Goal: Transaction & Acquisition: Book appointment/travel/reservation

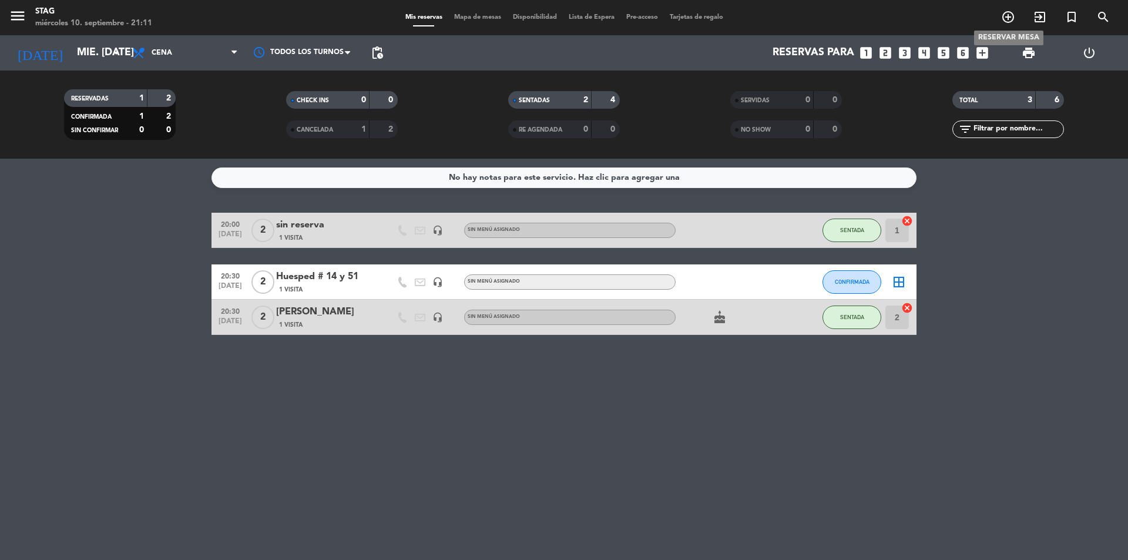
click at [1009, 16] on icon "add_circle_outline" at bounding box center [1008, 17] width 14 height 14
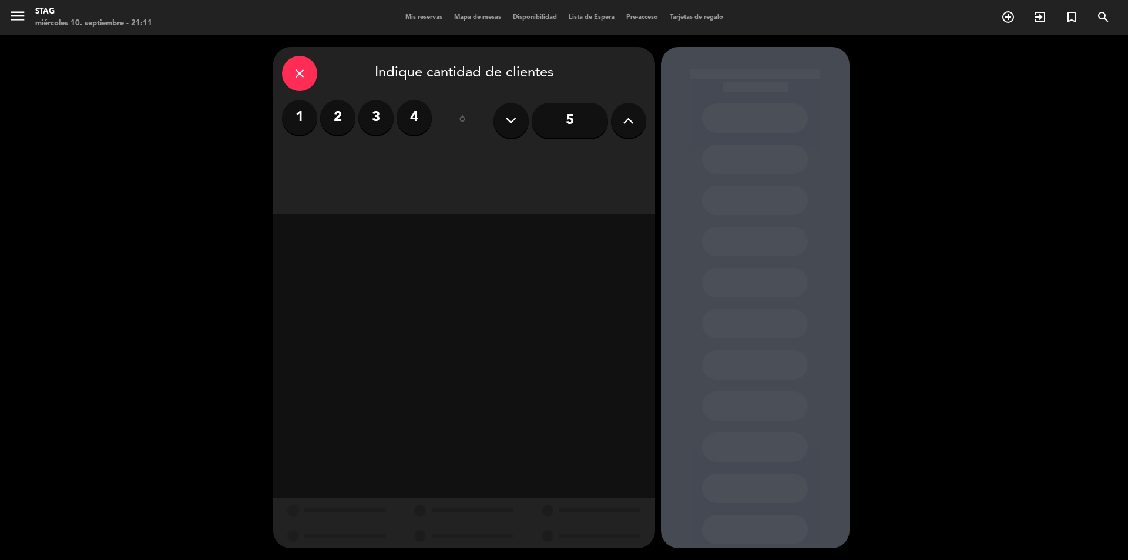
click at [340, 116] on label "2" at bounding box center [337, 117] width 35 height 35
click at [584, 157] on div "Cena" at bounding box center [586, 161] width 119 height 24
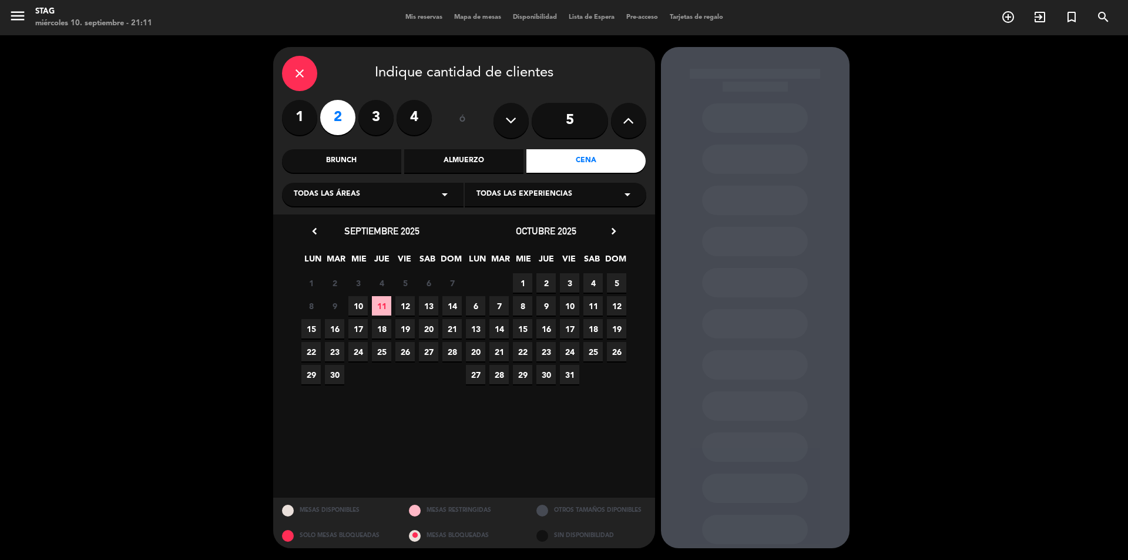
click at [414, 306] on span "12" at bounding box center [405, 305] width 19 height 19
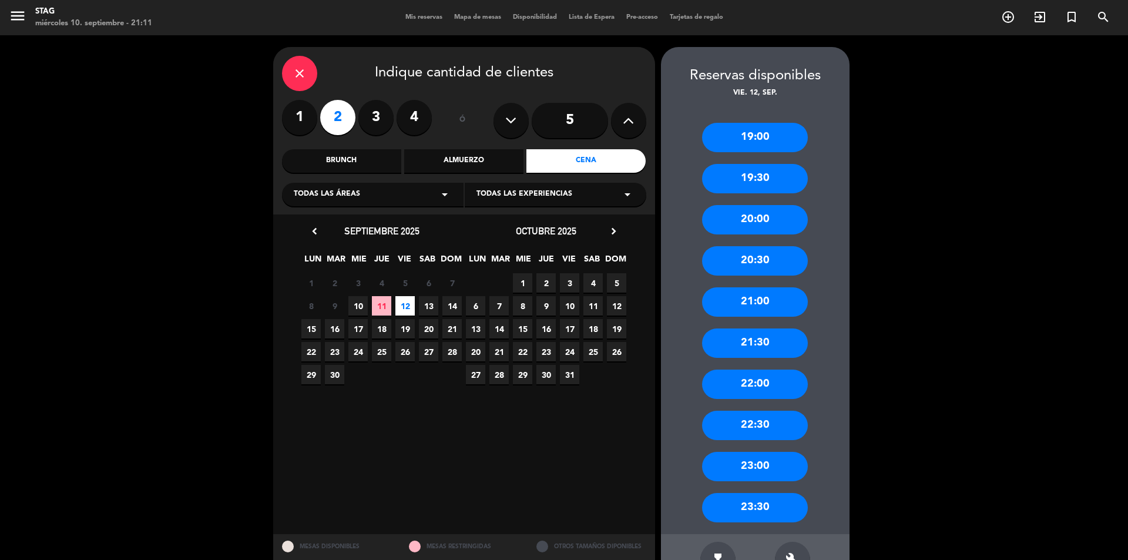
click at [745, 207] on div "20:00" at bounding box center [755, 219] width 106 height 29
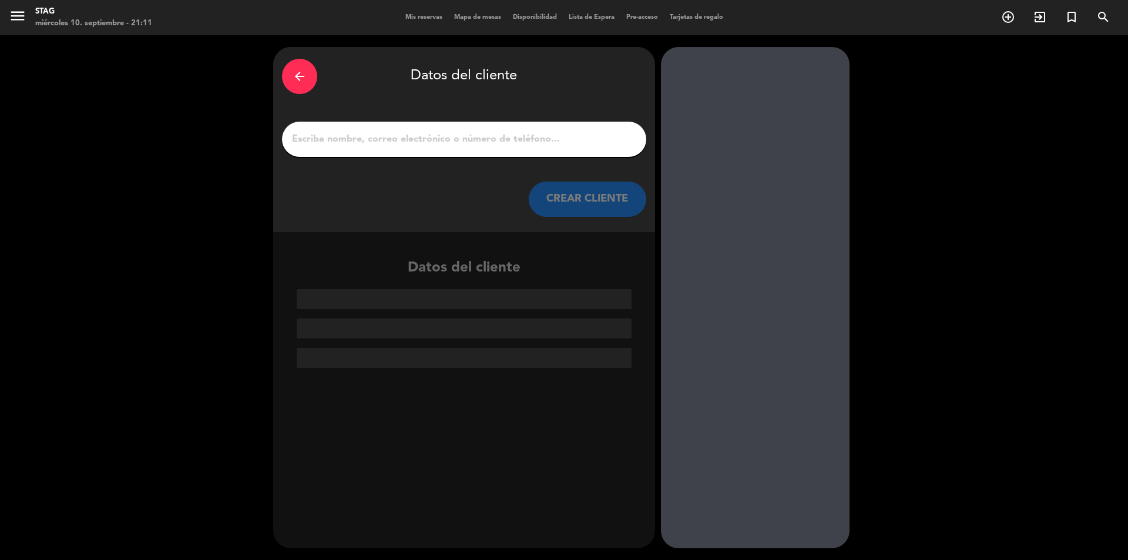
click at [347, 145] on input "1" at bounding box center [464, 139] width 347 height 16
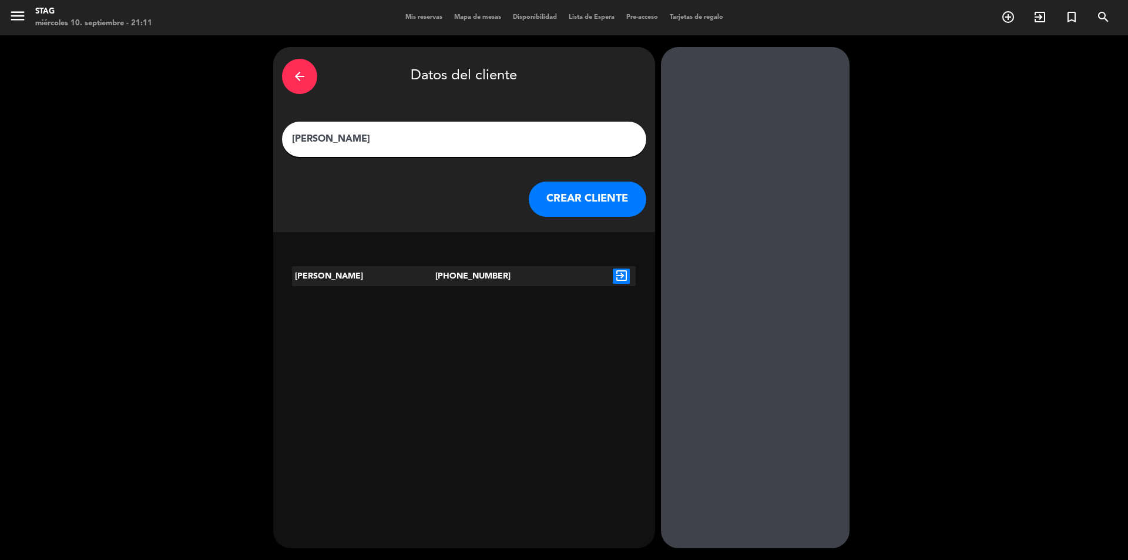
type input "[PERSON_NAME]"
click at [579, 203] on button "CREAR CLIENTE" at bounding box center [588, 199] width 118 height 35
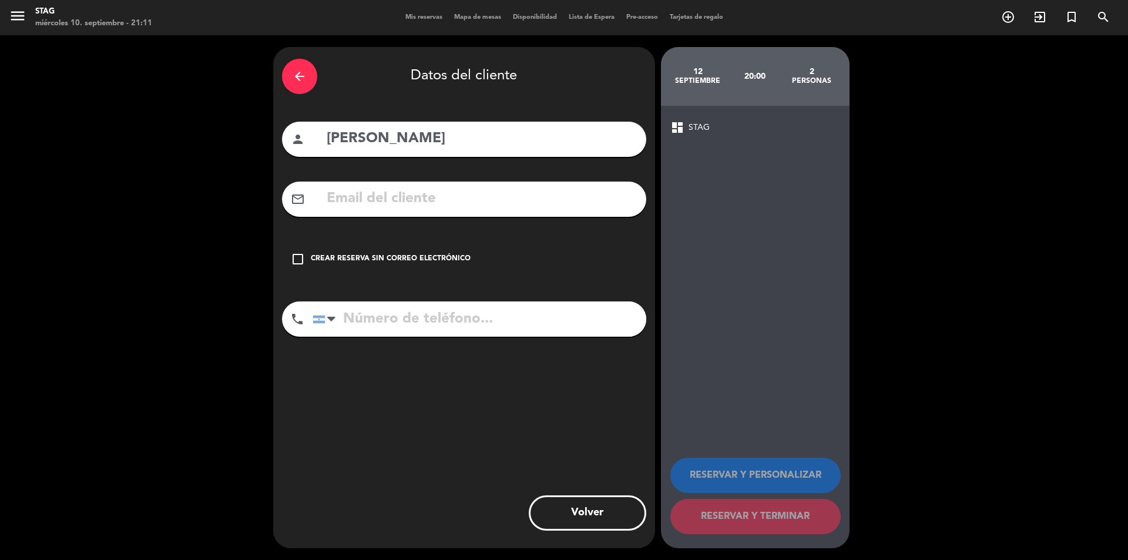
click at [386, 321] on input "tel" at bounding box center [480, 318] width 334 height 35
click at [296, 256] on icon "check_box_outline_blank" at bounding box center [298, 259] width 14 height 14
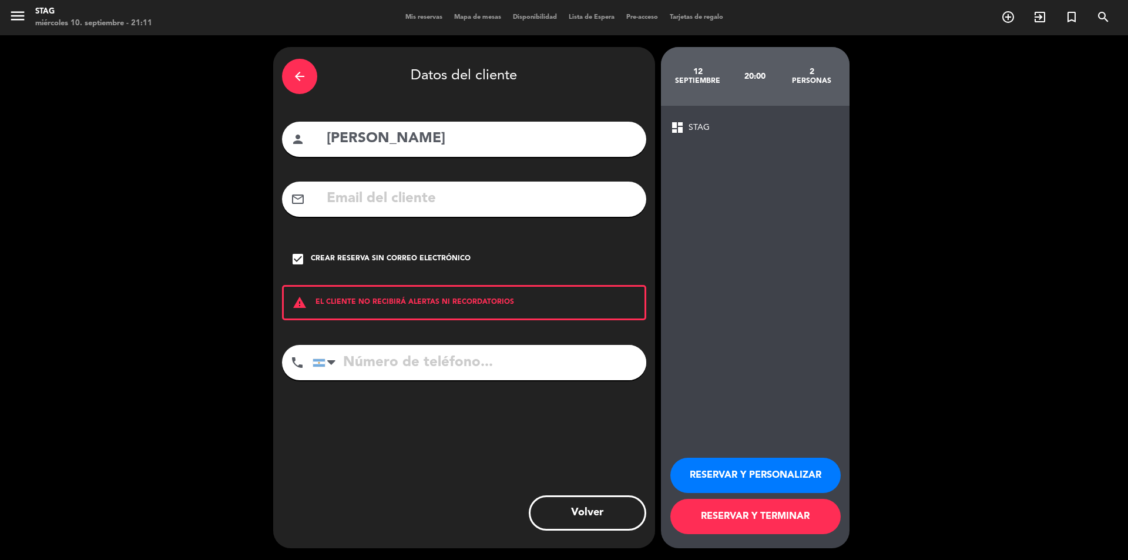
click at [723, 478] on button "RESERVAR Y PERSONALIZAR" at bounding box center [756, 475] width 170 height 35
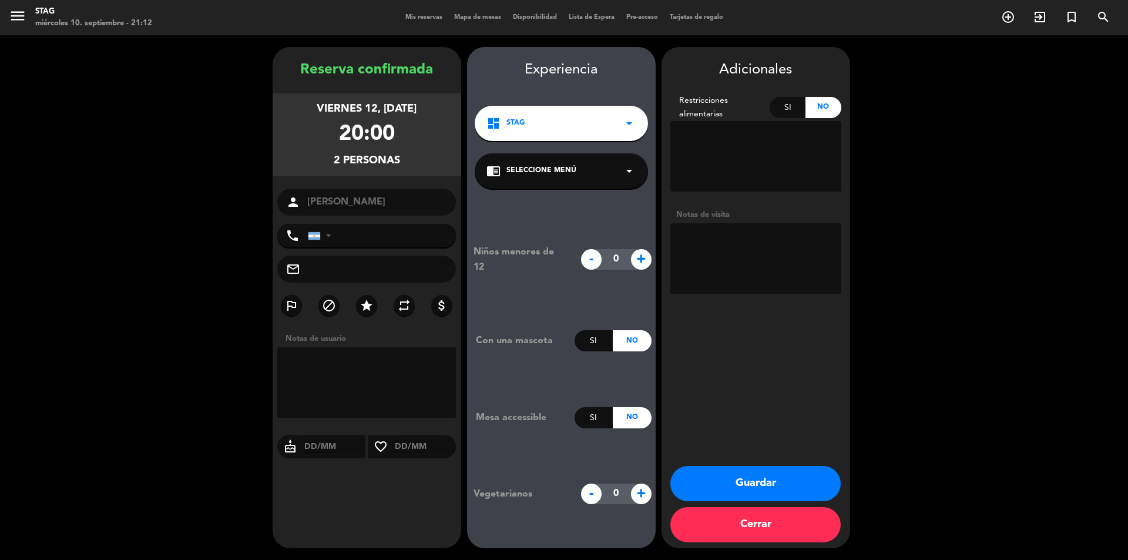
click at [324, 366] on textarea at bounding box center [366, 382] width 179 height 71
click at [705, 246] on textarea at bounding box center [756, 258] width 171 height 71
type textarea "Reservaron desde el CASCO"
click at [813, 479] on button "Guardar" at bounding box center [756, 483] width 170 height 35
